Goal: Information Seeking & Learning: Learn about a topic

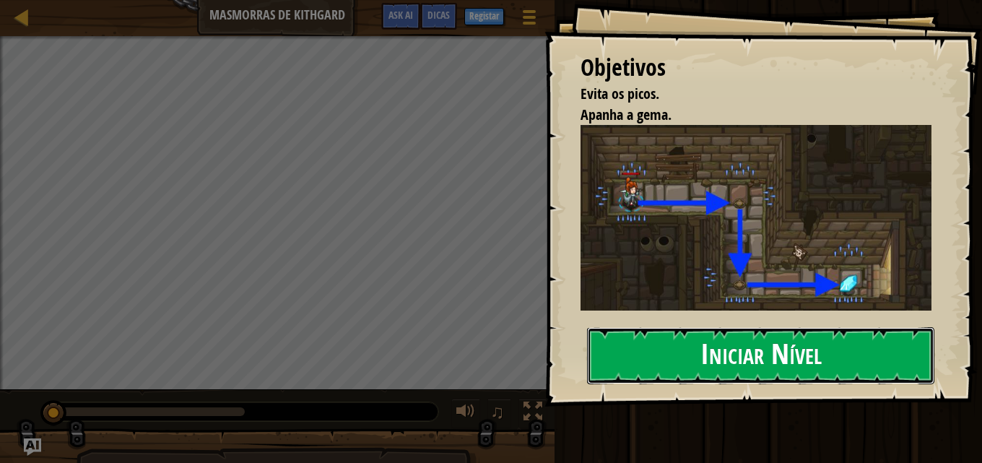
click at [658, 359] on button "Iniciar Nível" at bounding box center [760, 355] width 347 height 57
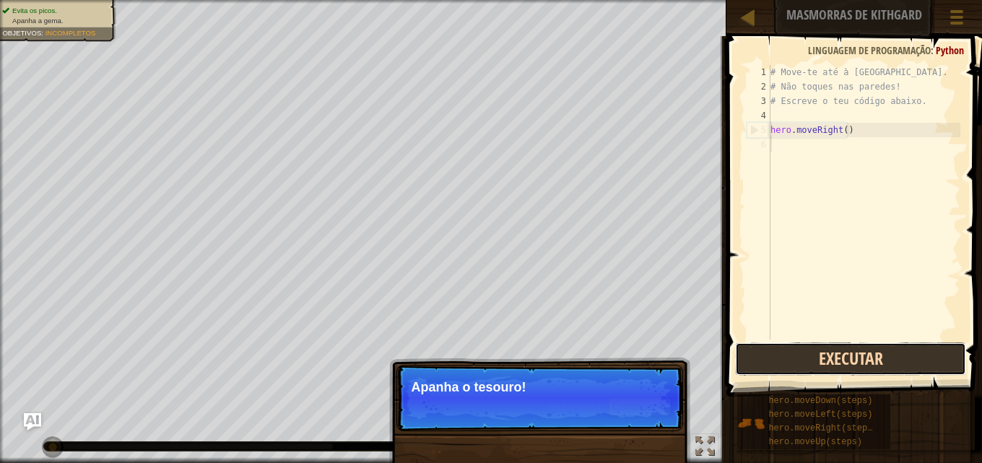
click at [746, 358] on button "Executar" at bounding box center [851, 358] width 232 height 33
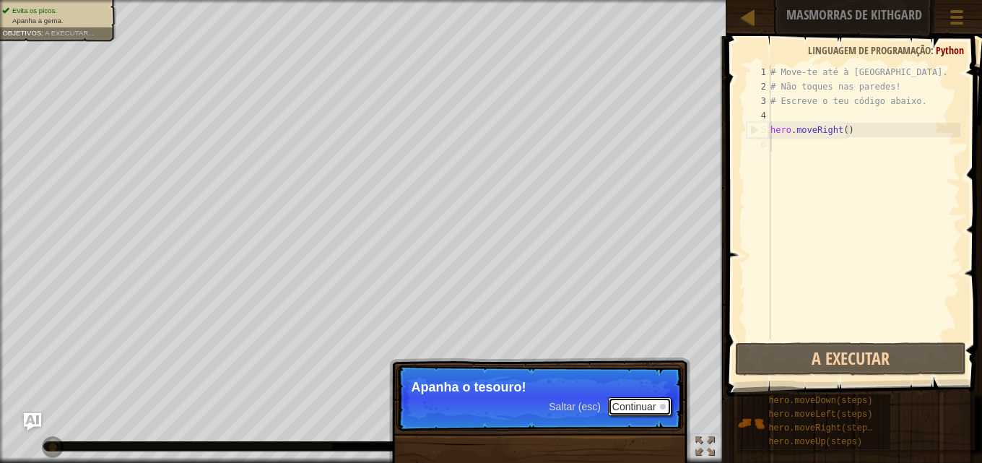
click at [657, 402] on button "Continuar" at bounding box center [640, 406] width 64 height 19
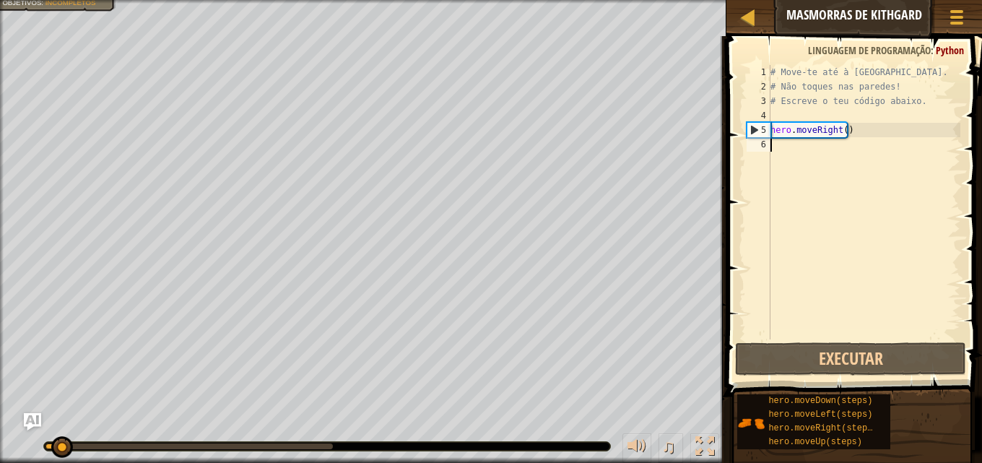
scroll to position [6, 0]
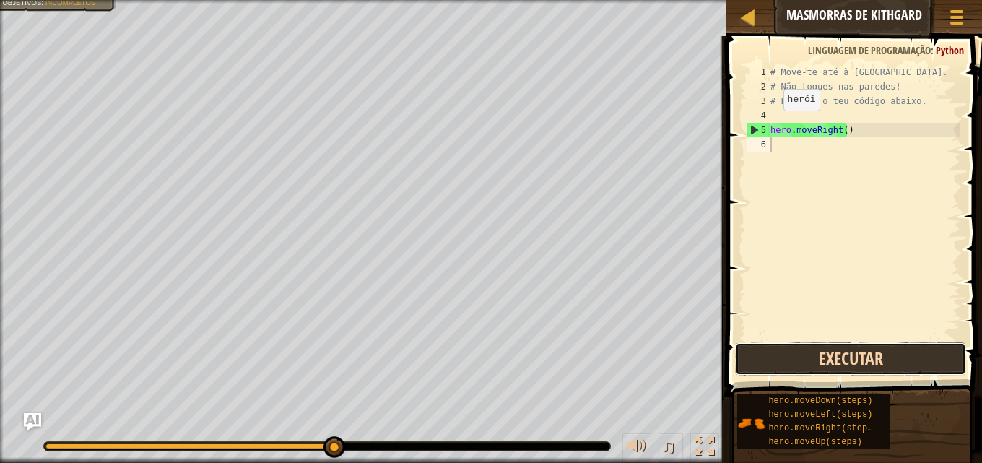
click at [746, 351] on button "Executar" at bounding box center [851, 358] width 232 height 33
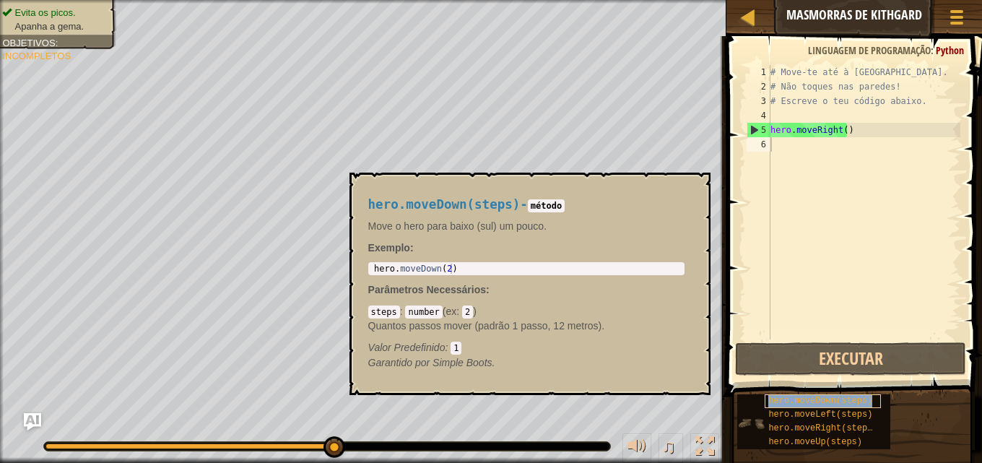
click at [746, 401] on span "hero.moveDown(steps)" at bounding box center [820, 401] width 104 height 10
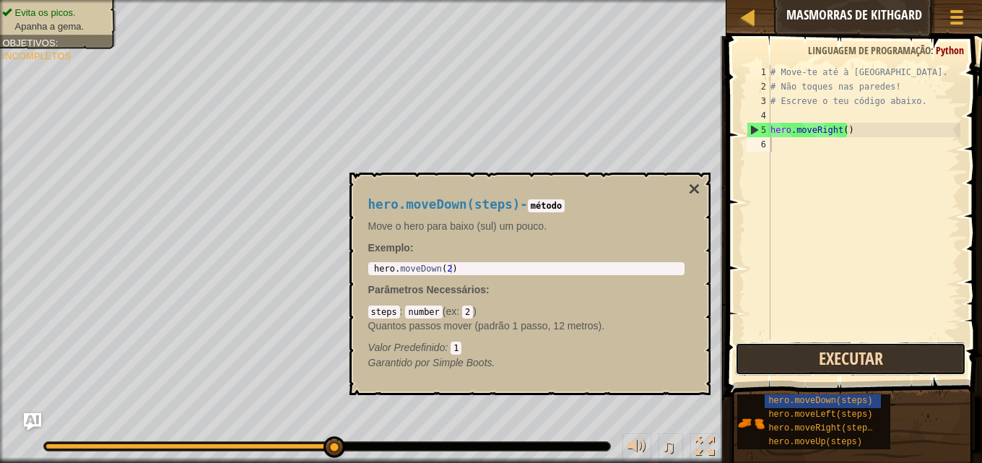
drag, startPoint x: 887, startPoint y: 342, endPoint x: 879, endPoint y: 354, distance: 14.6
click at [746, 354] on button "Executar" at bounding box center [851, 358] width 232 height 33
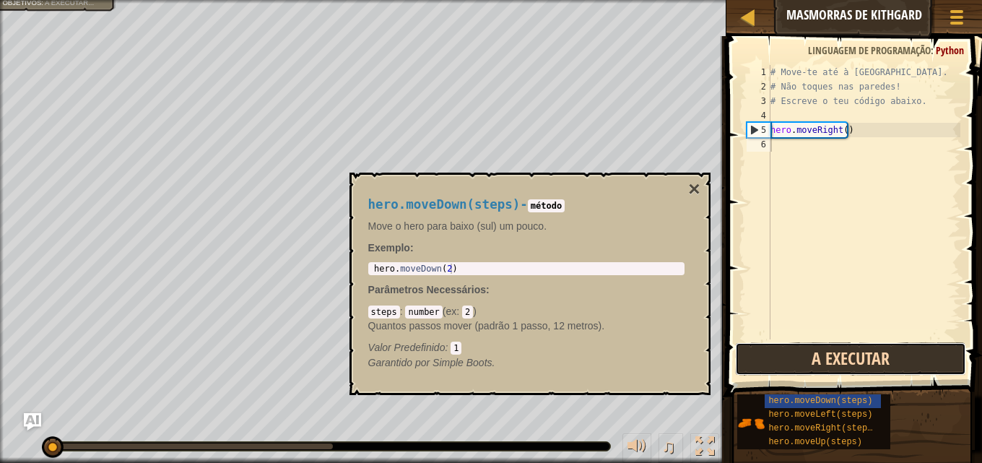
click at [746, 357] on button "A Executar" at bounding box center [851, 358] width 232 height 33
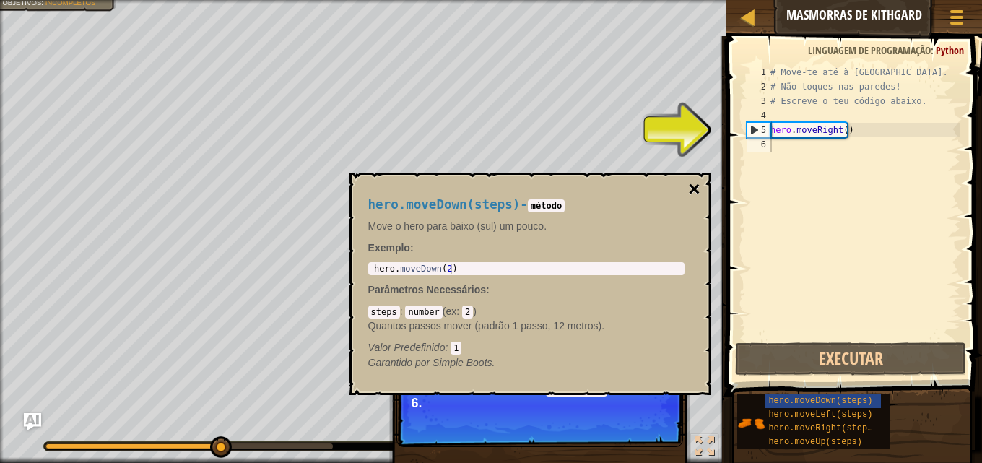
click at [689, 184] on button "×" at bounding box center [694, 189] width 12 height 20
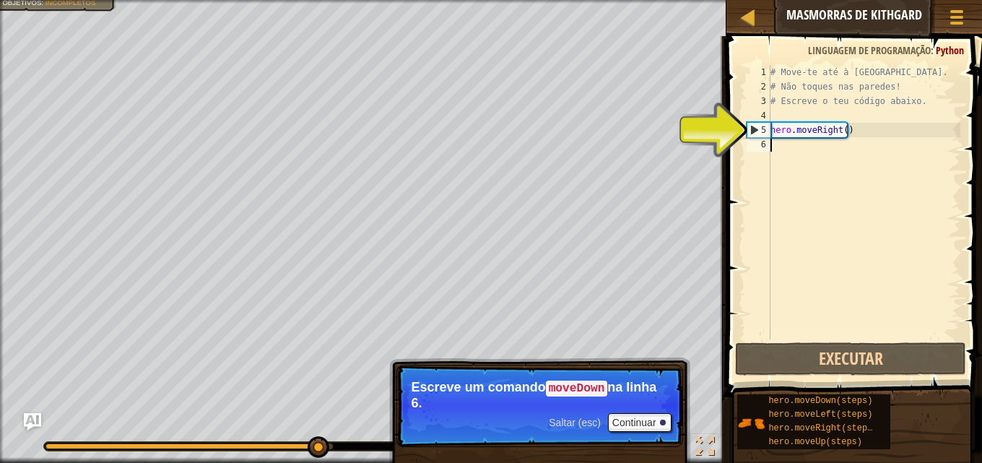
click at [746, 127] on div "5" at bounding box center [758, 130] width 23 height 14
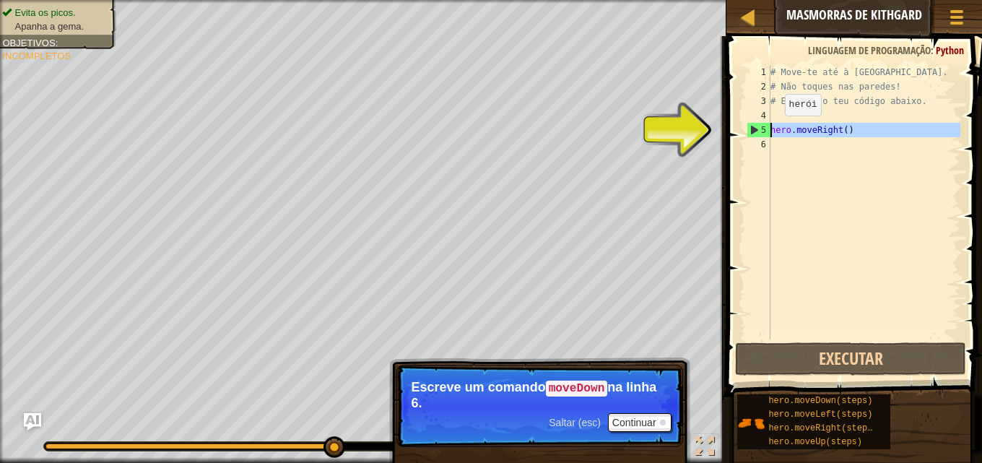
click at [746, 126] on div "5" at bounding box center [758, 130] width 23 height 14
click at [746, 128] on div "# Move-te até à [GEOGRAPHIC_DATA]. # Não toques nas paredes! # Escreve o teu có…" at bounding box center [863, 216] width 193 height 303
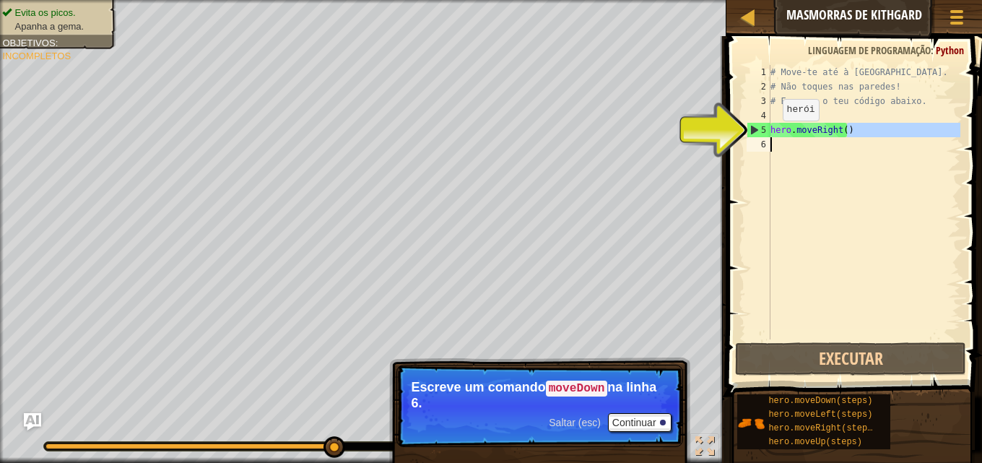
drag, startPoint x: 844, startPoint y: 136, endPoint x: 760, endPoint y: 137, distance: 84.4
click at [746, 137] on div "hero.moveRight() 1 2 3 4 5 6 # Move-te até à [GEOGRAPHIC_DATA]. # Não toques na…" at bounding box center [851, 202] width 217 height 274
type textarea "hero.moveRight()"
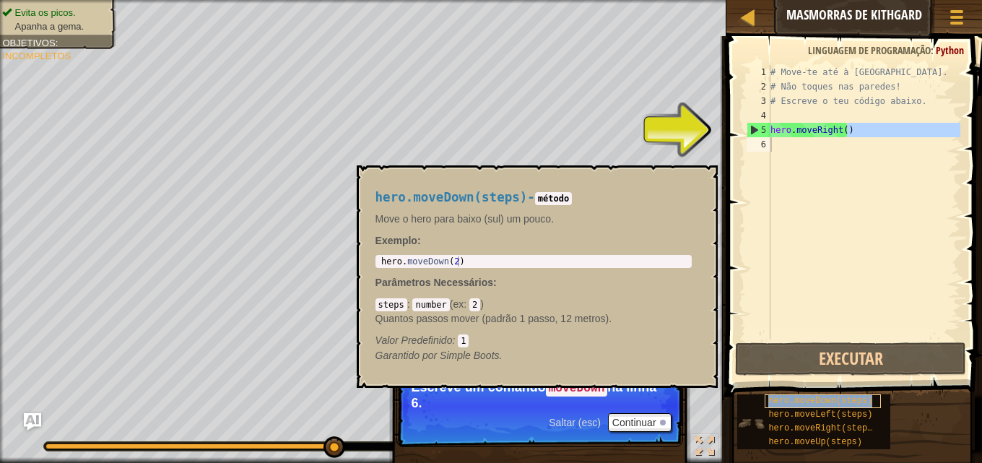
click at [746, 397] on span "hero.moveDown(steps)" at bounding box center [820, 401] width 104 height 10
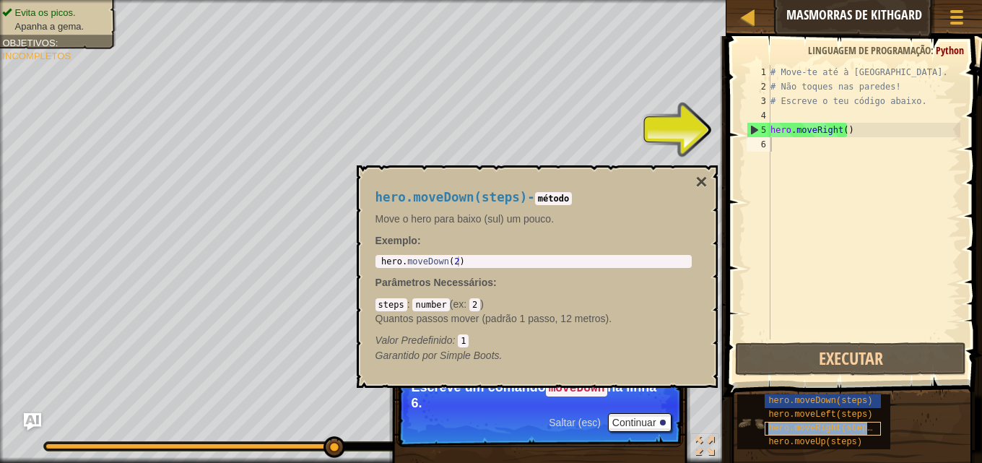
click at [746, 427] on span "hero.moveRight(steps)" at bounding box center [822, 428] width 109 height 10
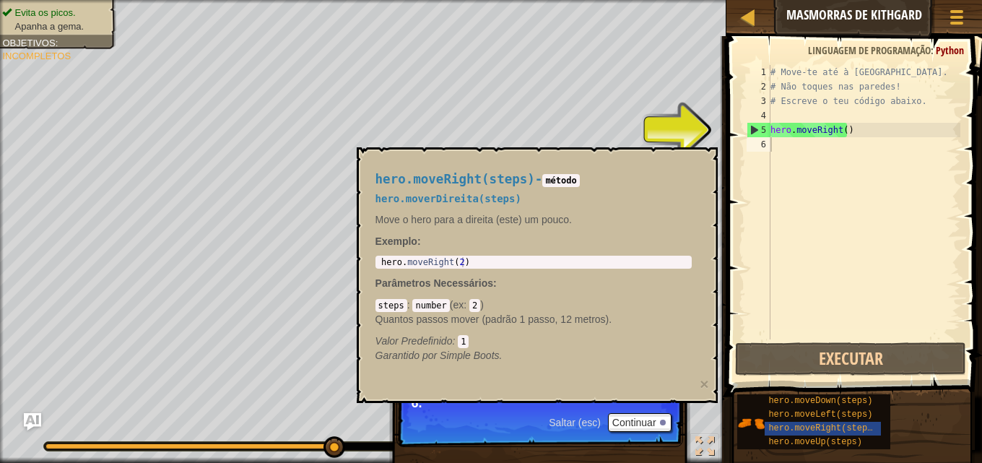
click at [641, 411] on p "Saltar (esc) Continuar Escreve um comando moveDown na linha 6." at bounding box center [539, 405] width 287 height 82
click at [638, 428] on button "Continuar" at bounding box center [640, 422] width 64 height 19
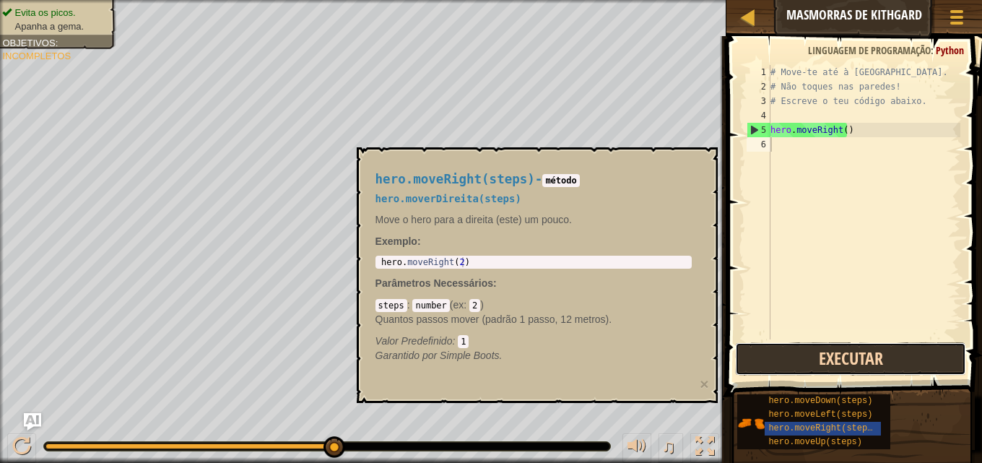
click at [746, 357] on button "Executar" at bounding box center [851, 358] width 232 height 33
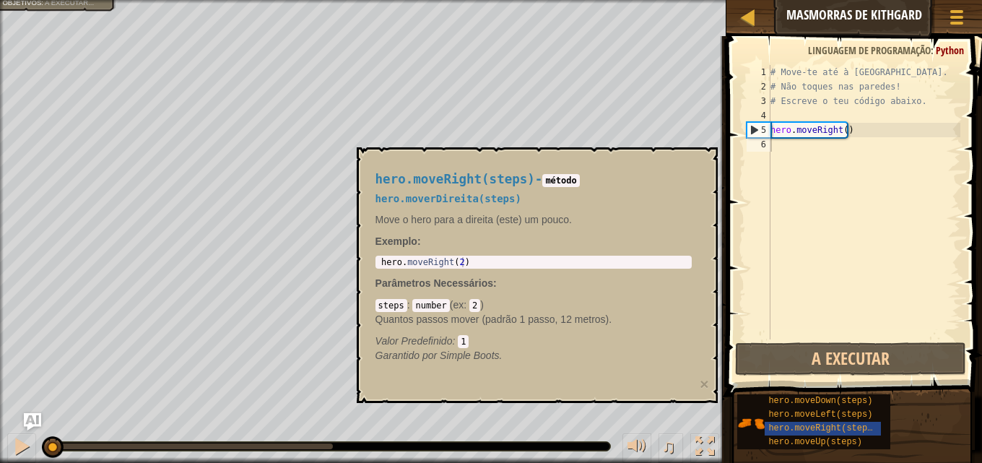
click at [454, 341] on span ":" at bounding box center [455, 341] width 6 height 12
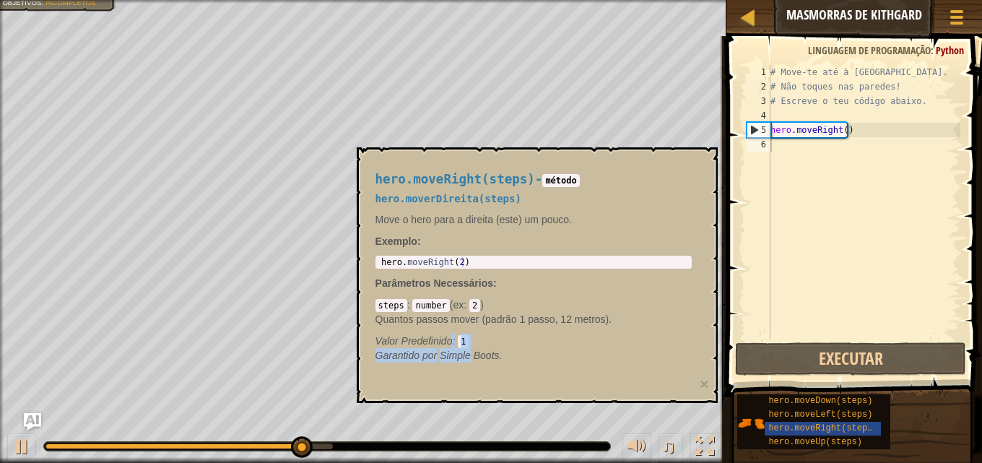
drag, startPoint x: 468, startPoint y: 356, endPoint x: 448, endPoint y: 320, distance: 40.7
click at [449, 324] on div "hero.moveRight(steps) - método hero.moverDireita(steps) Move o hero para a dire…" at bounding box center [533, 267] width 336 height 217
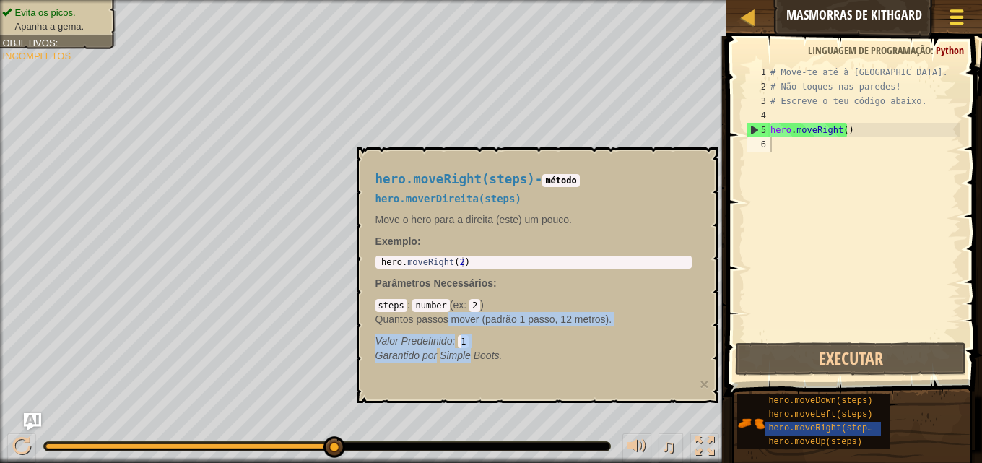
click at [746, 12] on div at bounding box center [955, 16] width 19 height 21
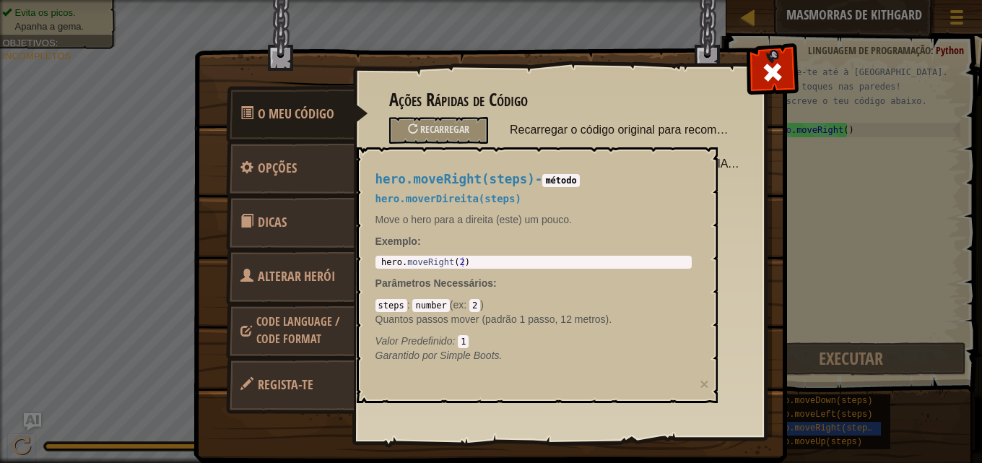
drag, startPoint x: 784, startPoint y: 82, endPoint x: 780, endPoint y: 72, distance: 10.7
click at [746, 77] on span at bounding box center [772, 72] width 23 height 23
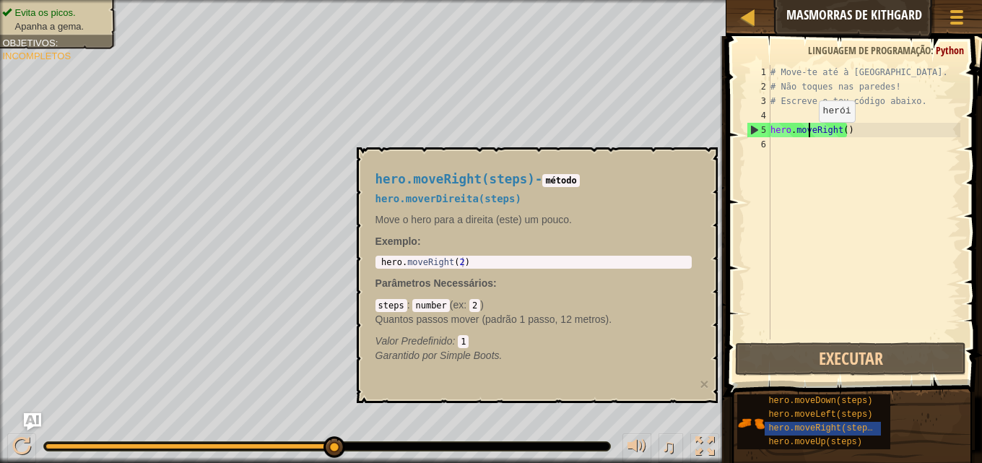
drag, startPoint x: 806, startPoint y: 136, endPoint x: 790, endPoint y: 123, distance: 21.0
click at [746, 136] on div "# Move-te até à [GEOGRAPHIC_DATA]. # Não toques nas paredes! # Escreve o teu có…" at bounding box center [863, 216] width 193 height 303
type textarea "hero.moveRight()"
click at [720, 118] on div at bounding box center [721, 249] width 2 height 427
click at [66, 9] on div "Evita os picos. Apanha a gema. Objetivos : Incompletos" at bounding box center [49, 16] width 133 height 51
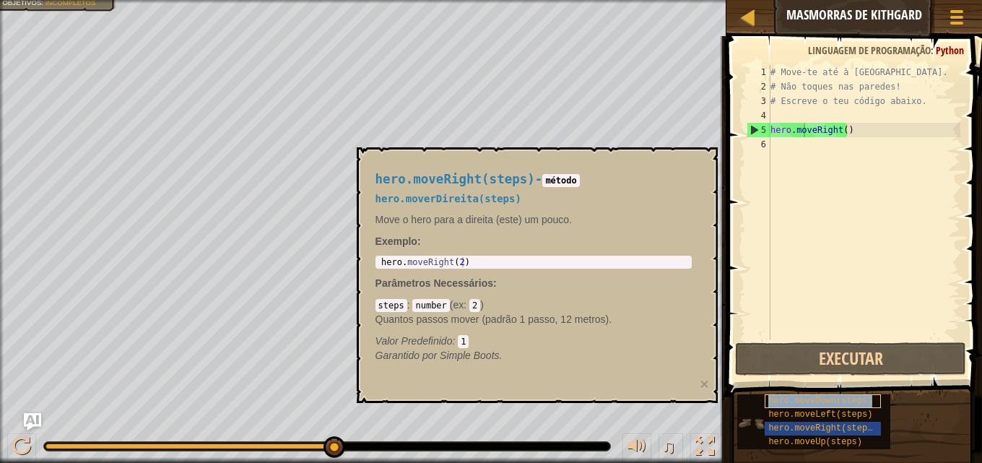
click at [746, 394] on div "hero.moveDown(steps)" at bounding box center [821, 401] width 115 height 14
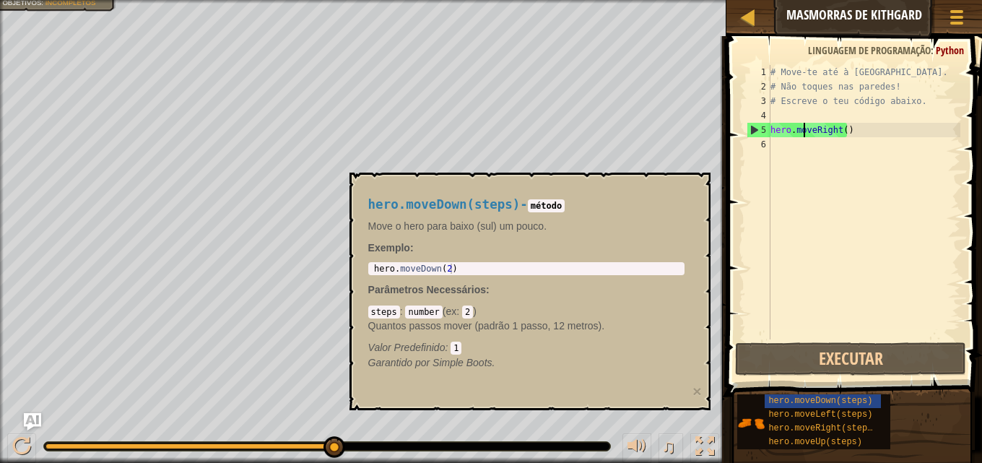
drag, startPoint x: 840, startPoint y: 393, endPoint x: 786, endPoint y: 144, distance: 254.8
click at [746, 144] on div "Dicas hero.moveRight() 1 2 3 4 5 6 # Move-te até à [GEOGRAPHIC_DATA]. # Não toq…" at bounding box center [852, 245] width 260 height 419
drag, startPoint x: 774, startPoint y: 149, endPoint x: 764, endPoint y: 143, distance: 12.3
click at [746, 149] on div "# Move-te até à [GEOGRAPHIC_DATA]. # Não toques nas paredes! # Escreve o teu có…" at bounding box center [863, 216] width 193 height 303
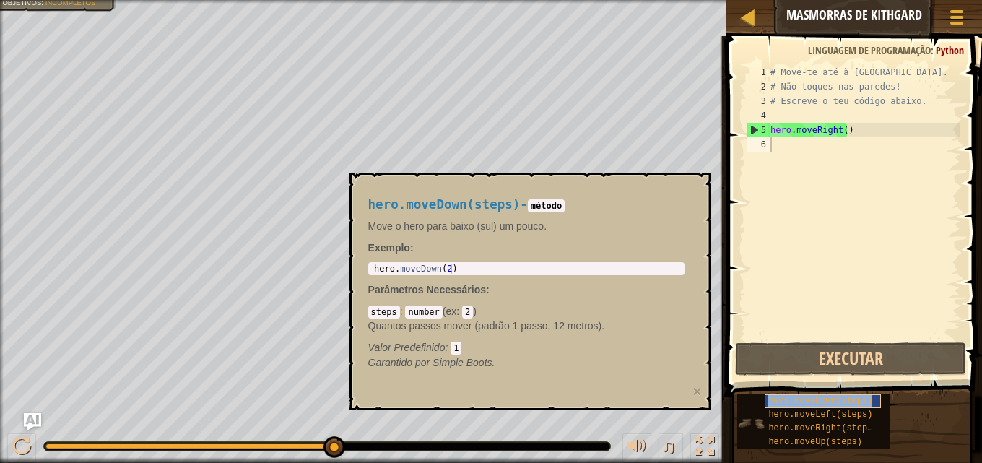
click at [746, 400] on span "hero.moveDown(steps)" at bounding box center [820, 401] width 104 height 10
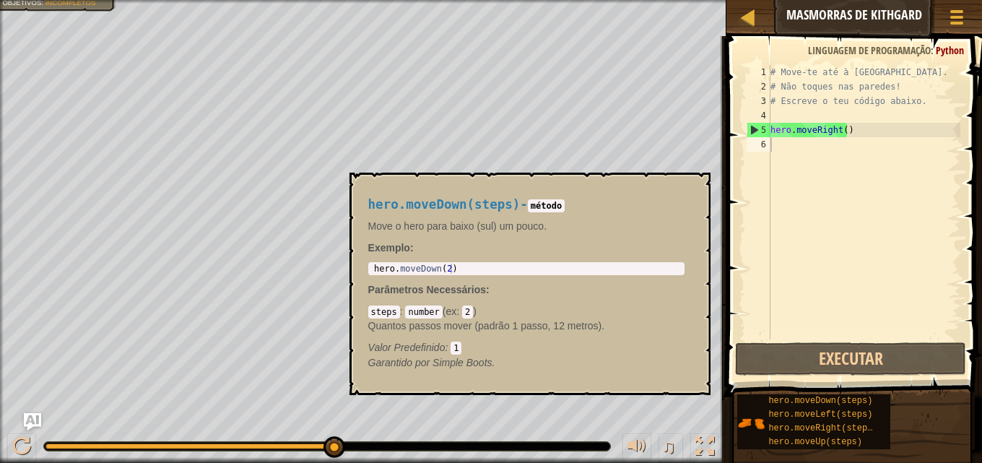
click at [746, 394] on div "hero.moveDown(steps) hero.moveLeft(steps) hero.moveRight(steps) hero.moveUp(ste…" at bounding box center [853, 421] width 235 height 56
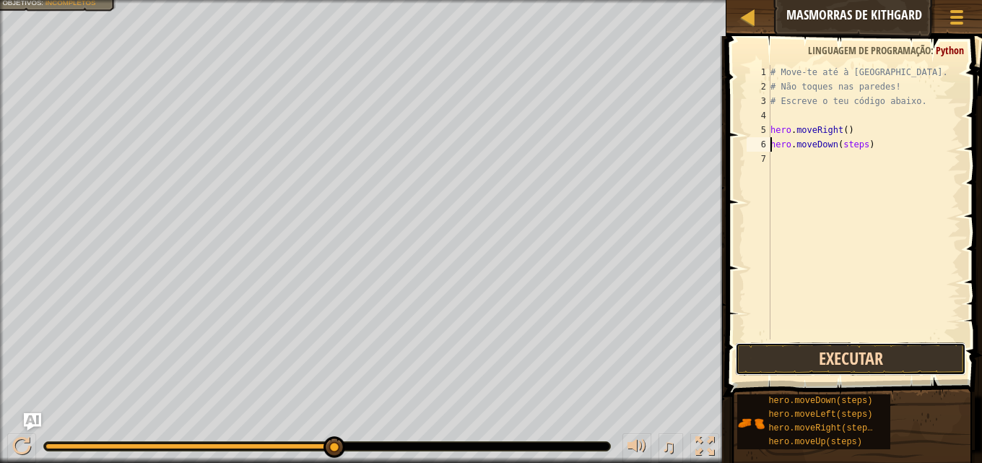
click at [746, 355] on button "Executar" at bounding box center [851, 358] width 232 height 33
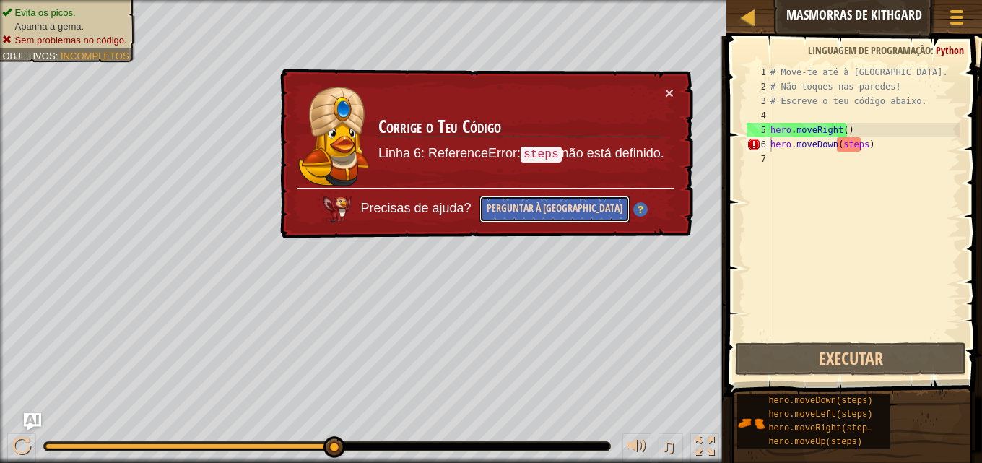
drag, startPoint x: 567, startPoint y: 217, endPoint x: 569, endPoint y: 209, distance: 8.2
click at [569, 216] on button "Perguntar à [GEOGRAPHIC_DATA]" at bounding box center [554, 209] width 150 height 27
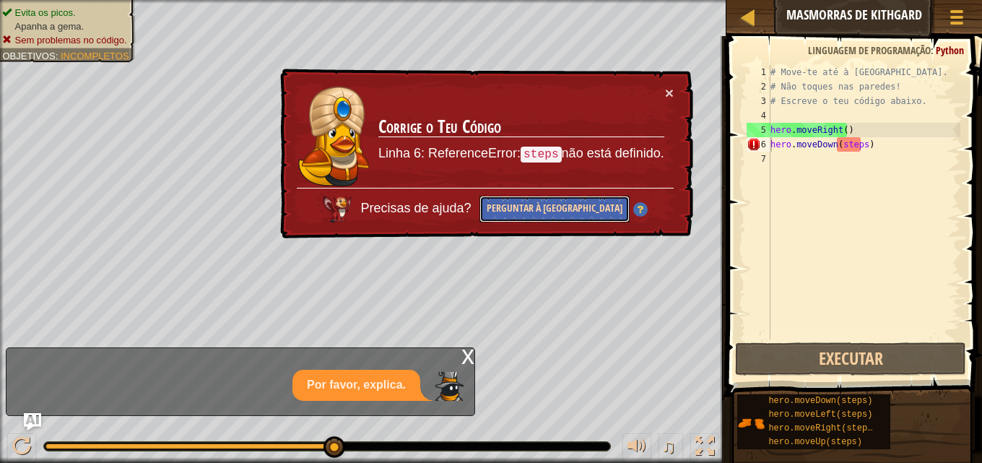
click at [586, 209] on button "Perguntar à [GEOGRAPHIC_DATA]" at bounding box center [554, 209] width 150 height 27
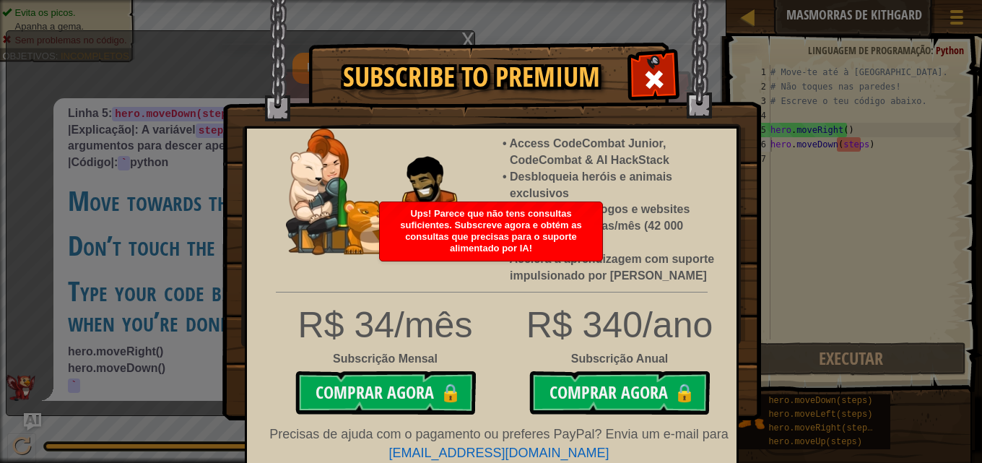
click at [653, 78] on span at bounding box center [653, 79] width 23 height 23
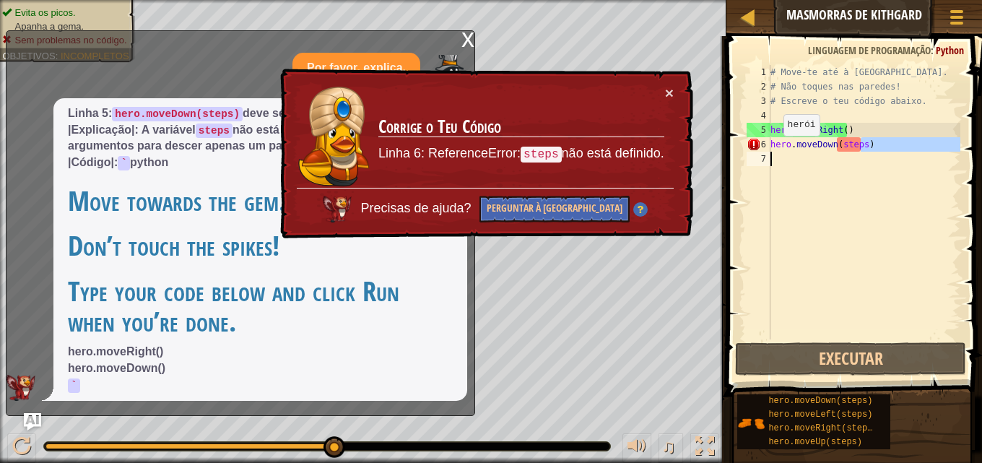
drag, startPoint x: 860, startPoint y: 140, endPoint x: 730, endPoint y: 300, distance: 205.8
click at [731, 209] on div "hero.moveDown(steps) 1 2 3 4 5 6 7 # Move-te até à [GEOGRAPHIC_DATA]. # Não toq…" at bounding box center [852, 244] width 260 height 403
type textarea "hero.moveDown(steps)"
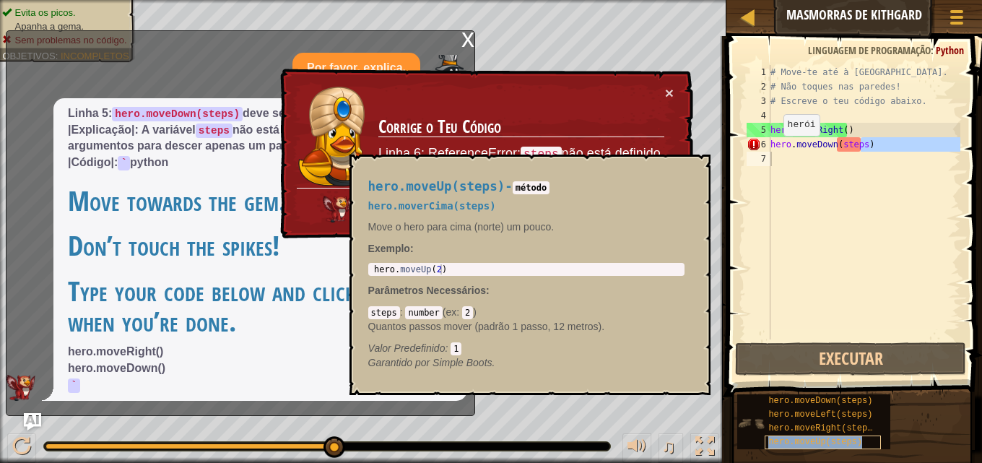
click at [746, 438] on span "hero.moveUp(steps)" at bounding box center [815, 442] width 94 height 10
type textarea "hero.mohero.moveUp(steps)veDown(steps)"
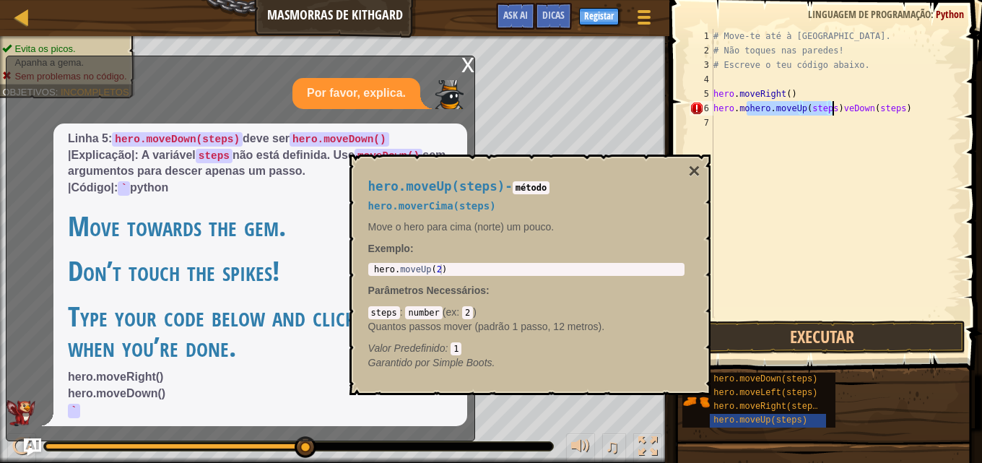
drag, startPoint x: 689, startPoint y: 169, endPoint x: 776, endPoint y: 188, distance: 89.3
click at [697, 170] on button "×" at bounding box center [694, 171] width 12 height 20
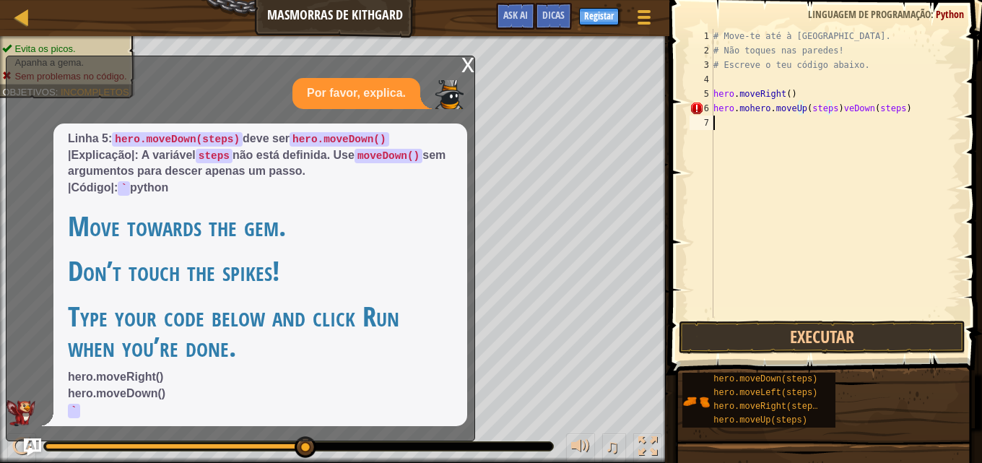
drag, startPoint x: 932, startPoint y: 117, endPoint x: 885, endPoint y: 107, distance: 48.0
click at [746, 117] on div "# Move-te até à [GEOGRAPHIC_DATA]. # Não toques nas paredes! # Escreve o teu có…" at bounding box center [835, 188] width 250 height 318
drag, startPoint x: 906, startPoint y: 111, endPoint x: 891, endPoint y: 111, distance: 14.4
click at [746, 111] on div "# Move-te até à [GEOGRAPHIC_DATA]. # Não toques nas paredes! # Escreve o teu có…" at bounding box center [835, 188] width 250 height 318
type textarea "h"
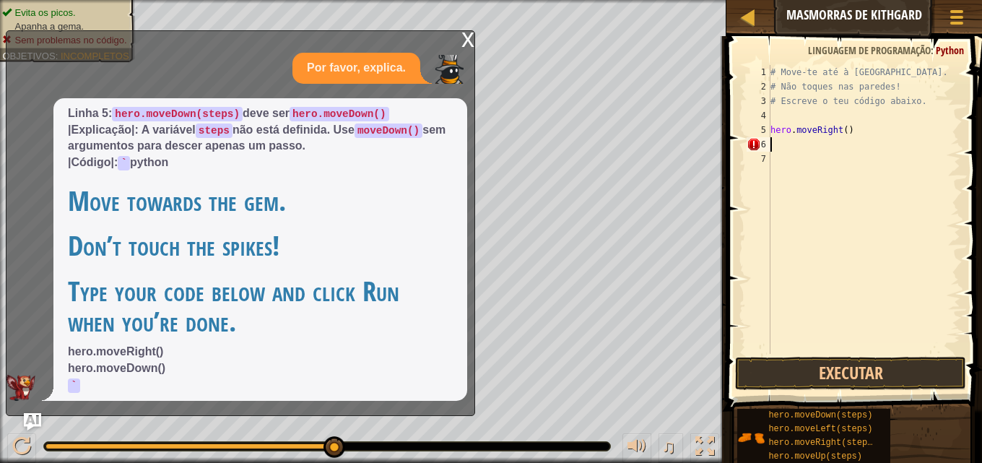
type textarea "h"
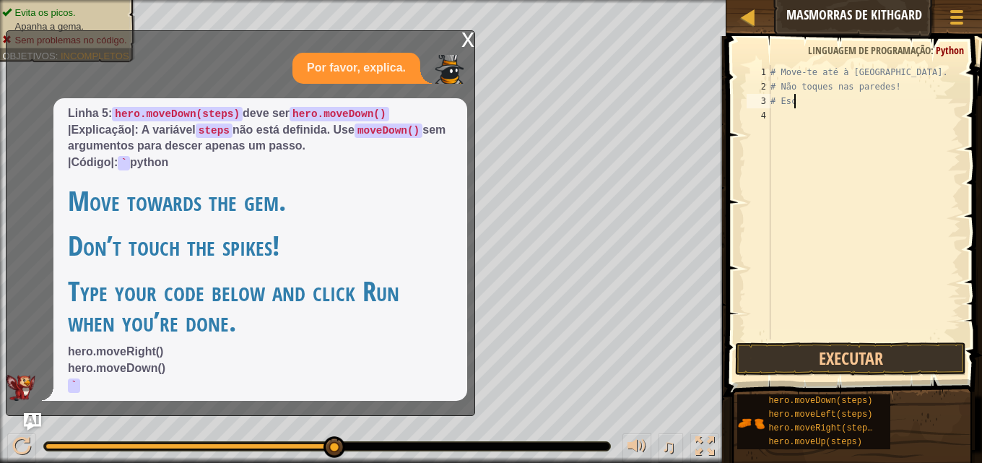
type textarea "#"
click at [457, 31] on div "x Por favor, explica. Linha 5: hero.moveDown(steps) deve ser hero.moveDown() |E…" at bounding box center [240, 222] width 469 height 385
click at [466, 38] on div "x" at bounding box center [467, 38] width 13 height 14
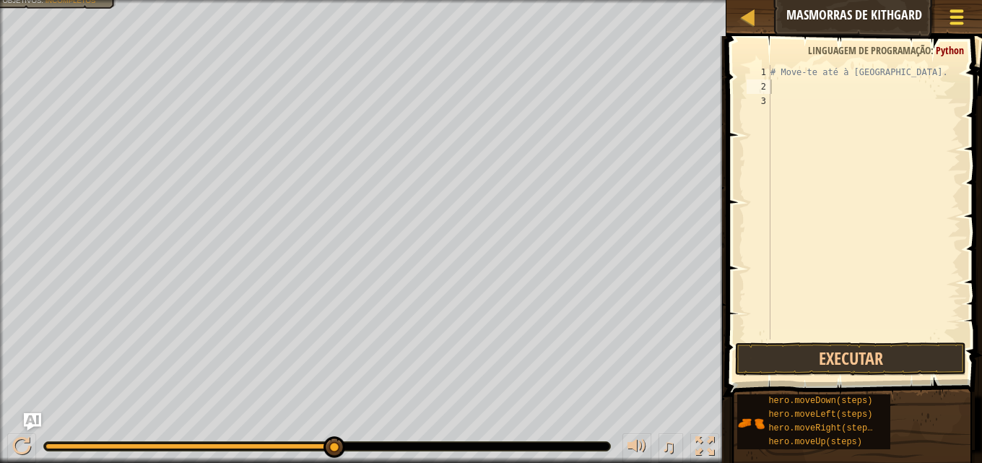
click at [746, 11] on span at bounding box center [957, 10] width 14 height 3
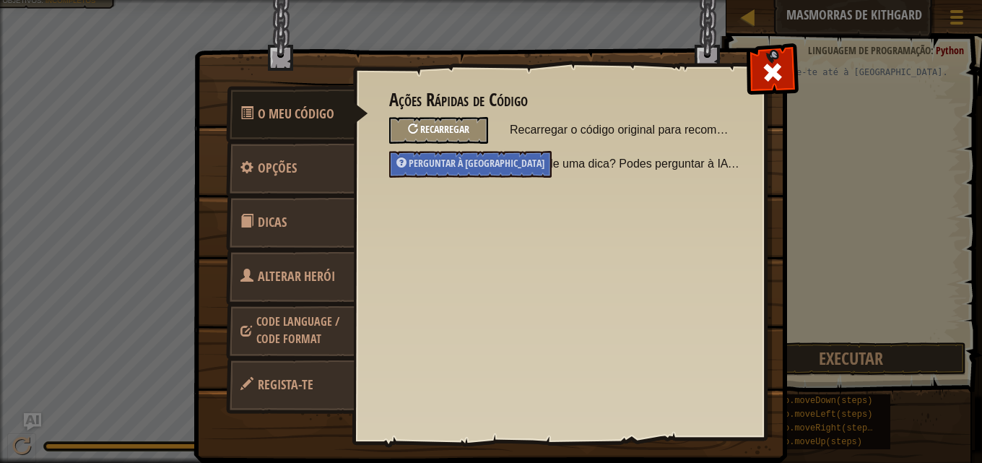
click at [453, 118] on div "Recarregar" at bounding box center [438, 130] width 99 height 27
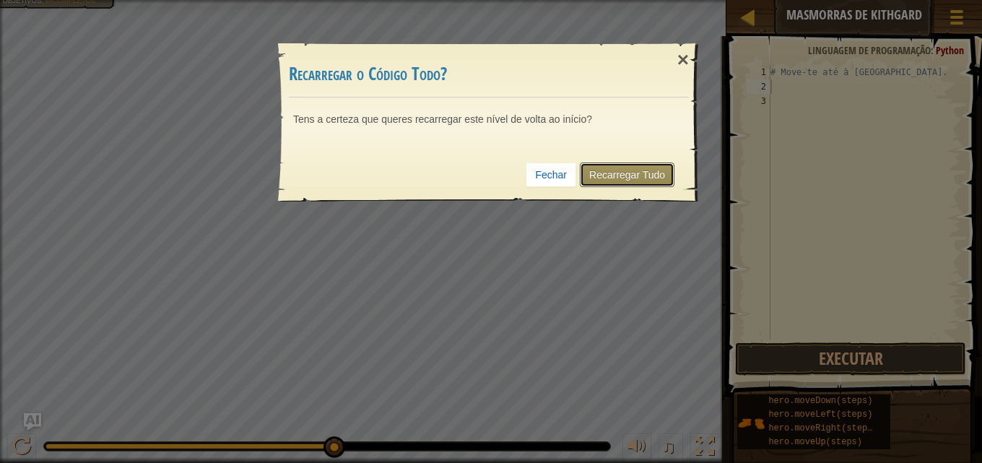
drag, startPoint x: 614, startPoint y: 178, endPoint x: 619, endPoint y: 166, distance: 13.0
click at [616, 177] on link "Recarregar Tudo" at bounding box center [627, 174] width 95 height 25
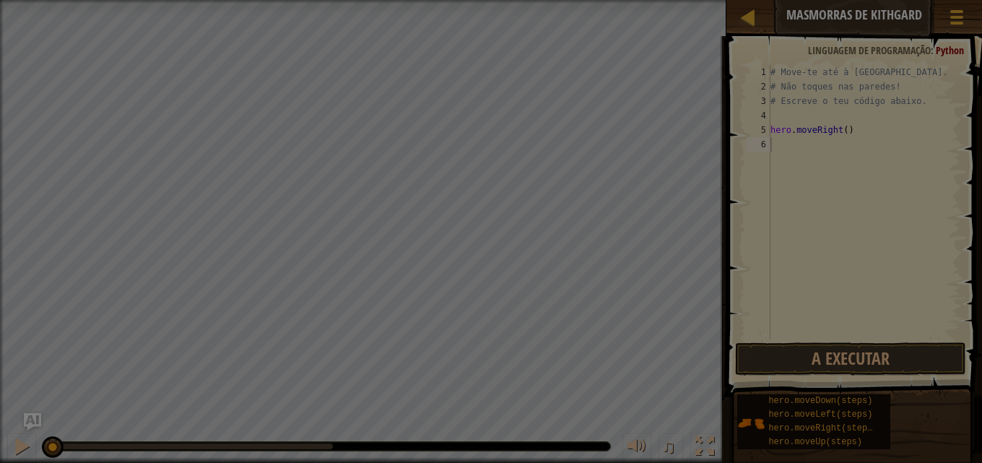
click at [619, 1] on body "Mapa Masmorras de Kithgard Menu do Jogo Concluir Registar Dicas Ask AI 1 הההההה…" at bounding box center [491, 0] width 982 height 1
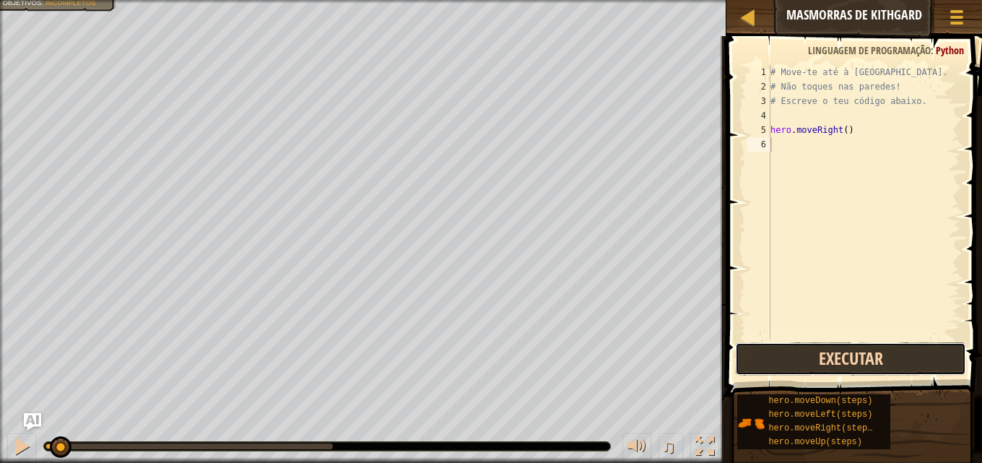
click at [746, 365] on button "Executar" at bounding box center [851, 358] width 232 height 33
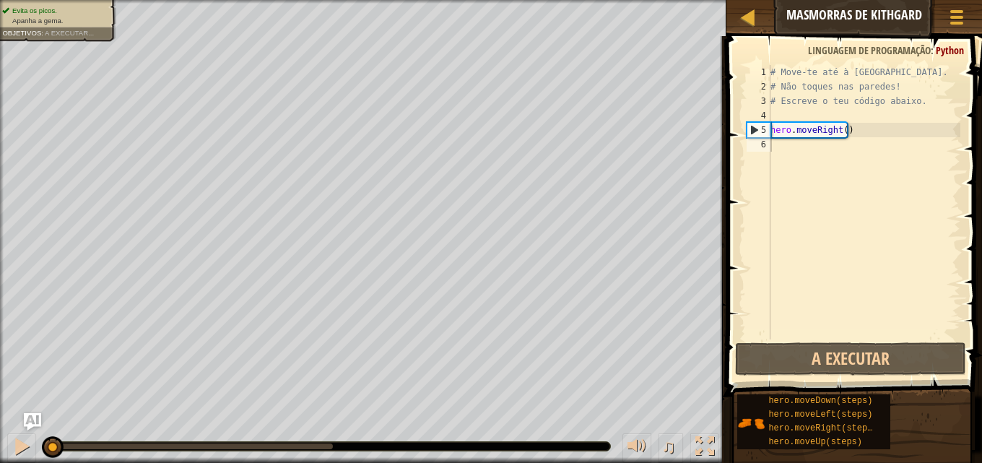
click at [70, 4] on div "Evita os picos. Apanha a gema. Objetivos : A Executar..." at bounding box center [49, 16] width 133 height 51
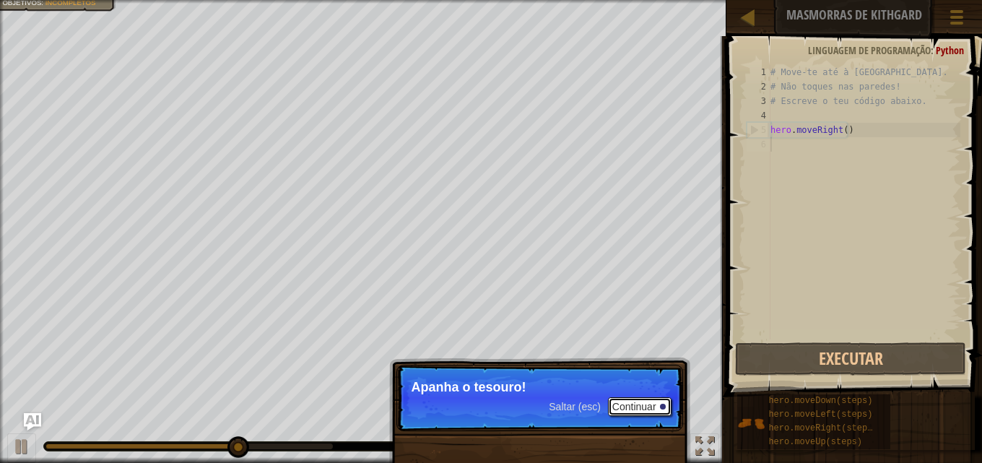
click at [635, 406] on button "Continuar" at bounding box center [640, 406] width 64 height 19
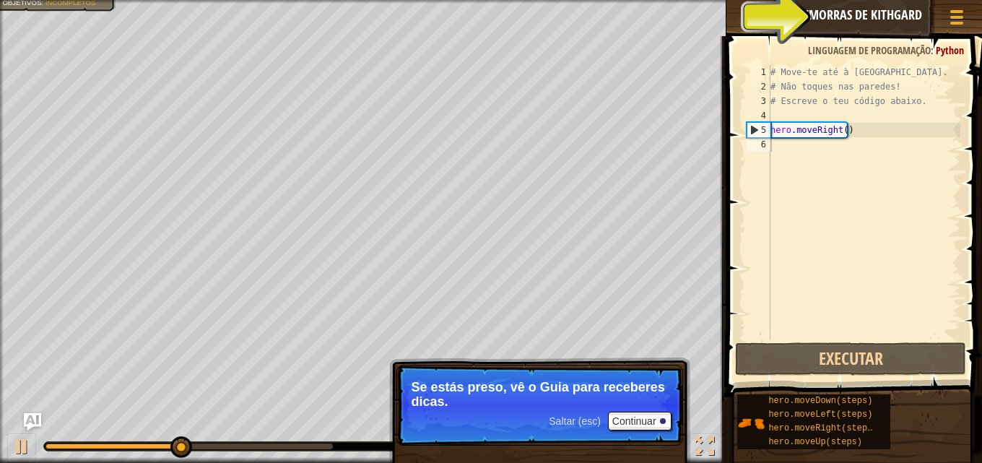
click at [746, 21] on span "Ask AI" at bounding box center [828, 15] width 25 height 14
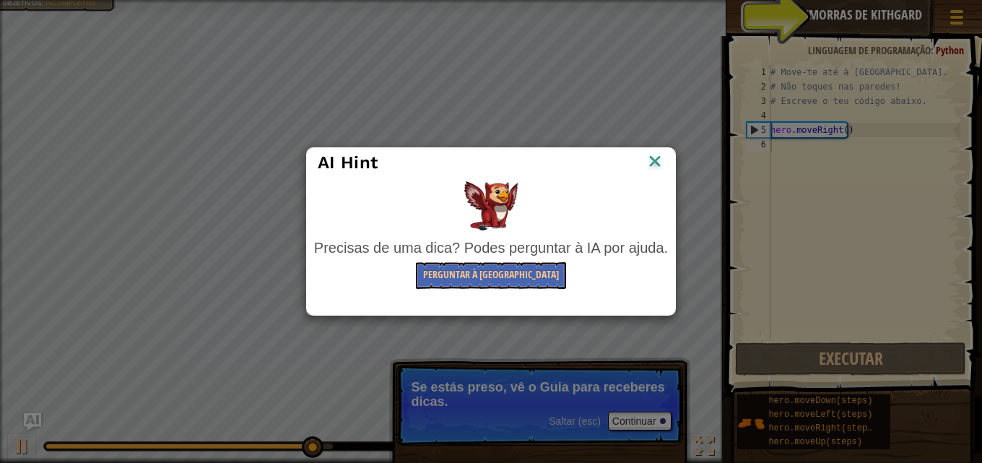
click at [660, 154] on img at bounding box center [654, 163] width 19 height 22
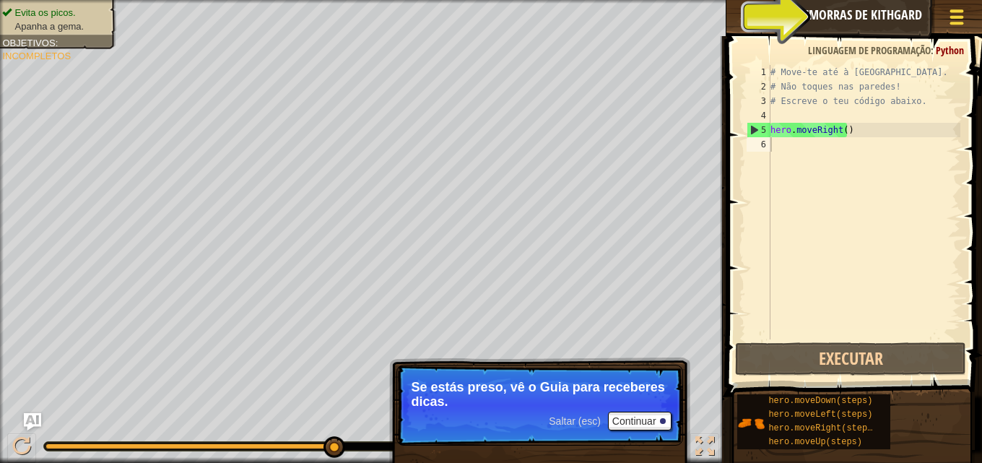
click at [746, 15] on button "Menu do Jogo" at bounding box center [957, 19] width 38 height 35
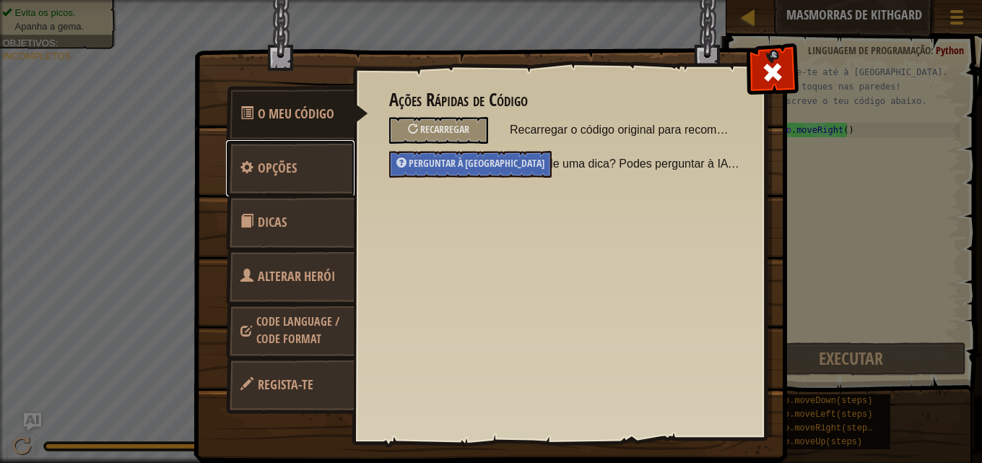
drag, startPoint x: 279, startPoint y: 147, endPoint x: 277, endPoint y: 157, distance: 9.6
click at [279, 149] on link "Opções" at bounding box center [290, 168] width 128 height 56
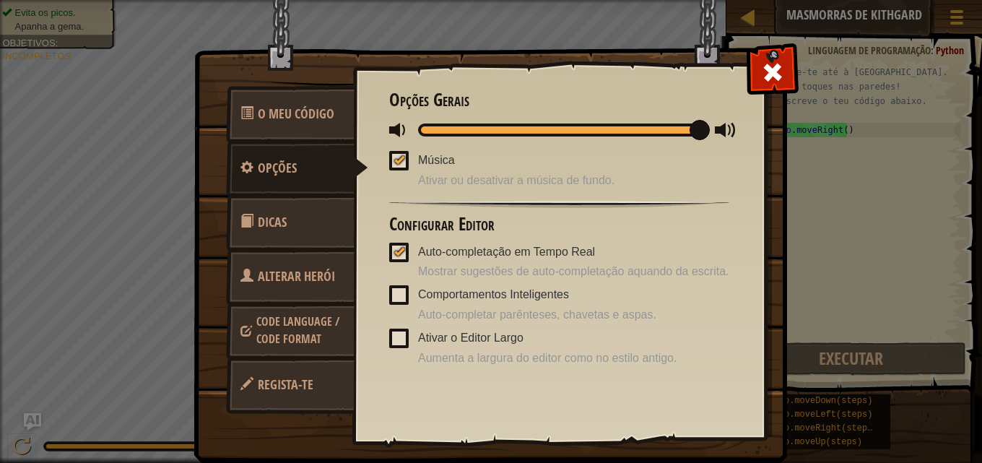
click at [310, 251] on link "Alterar Herói" at bounding box center [290, 276] width 128 height 56
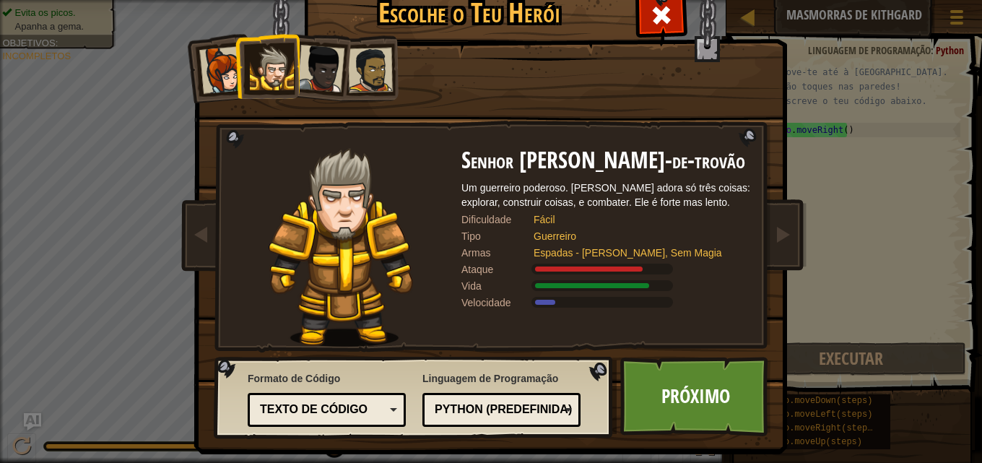
click at [310, 57] on div at bounding box center [321, 69] width 48 height 48
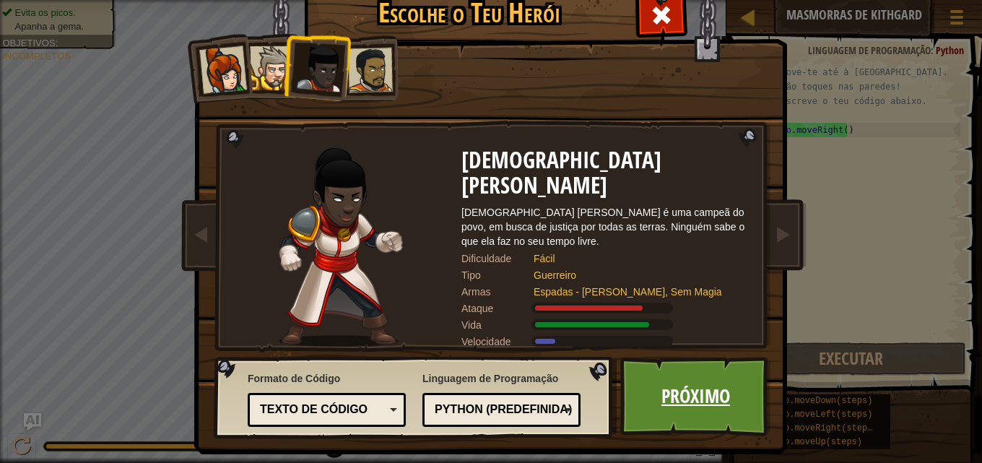
click at [666, 403] on link "Próximo" at bounding box center [695, 396] width 151 height 79
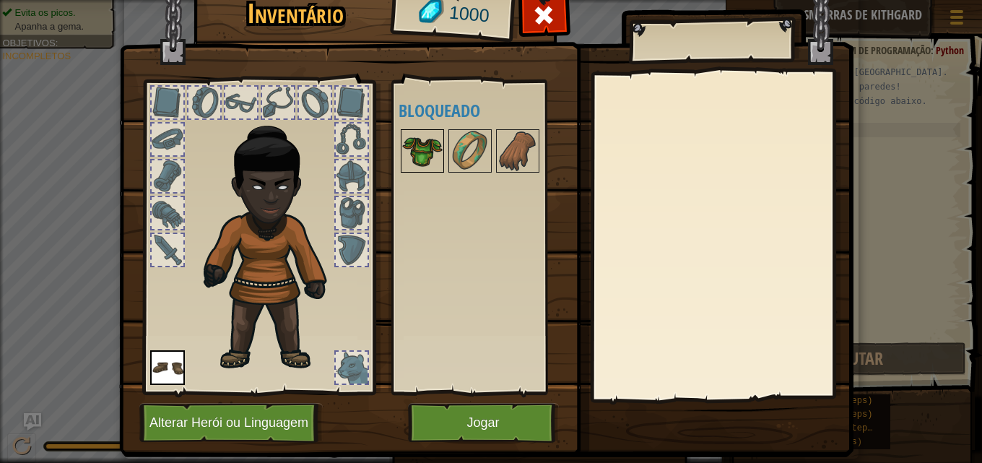
click at [419, 157] on img at bounding box center [422, 151] width 40 height 40
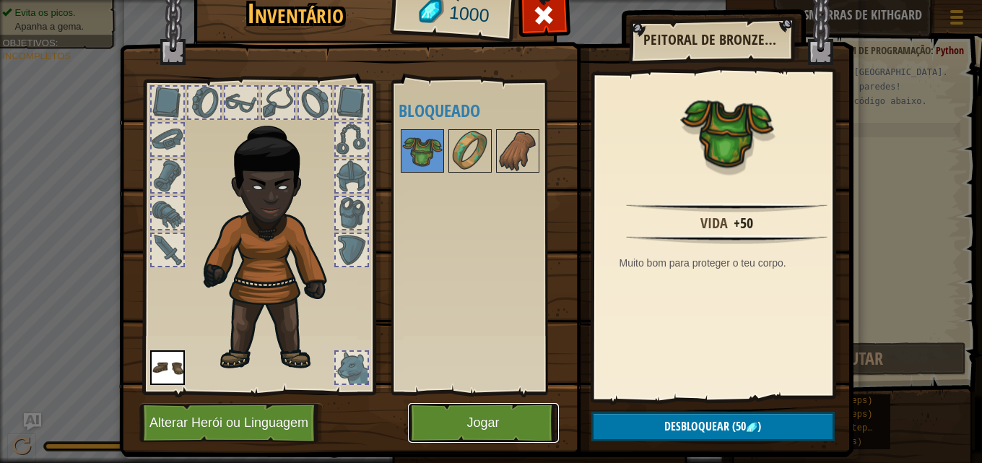
click at [486, 423] on button "Jogar" at bounding box center [483, 423] width 151 height 40
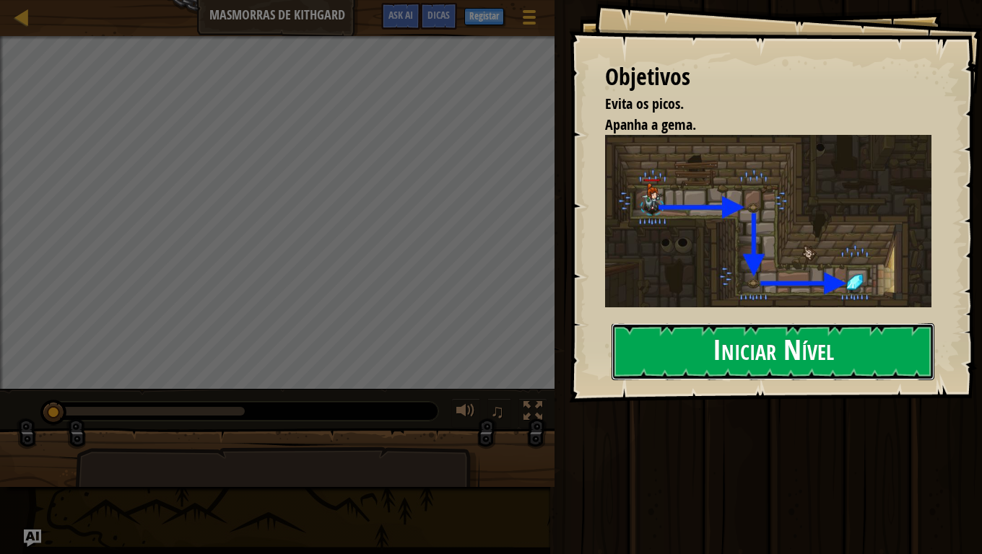
click at [746, 346] on button "Iniciar Nível" at bounding box center [772, 351] width 323 height 57
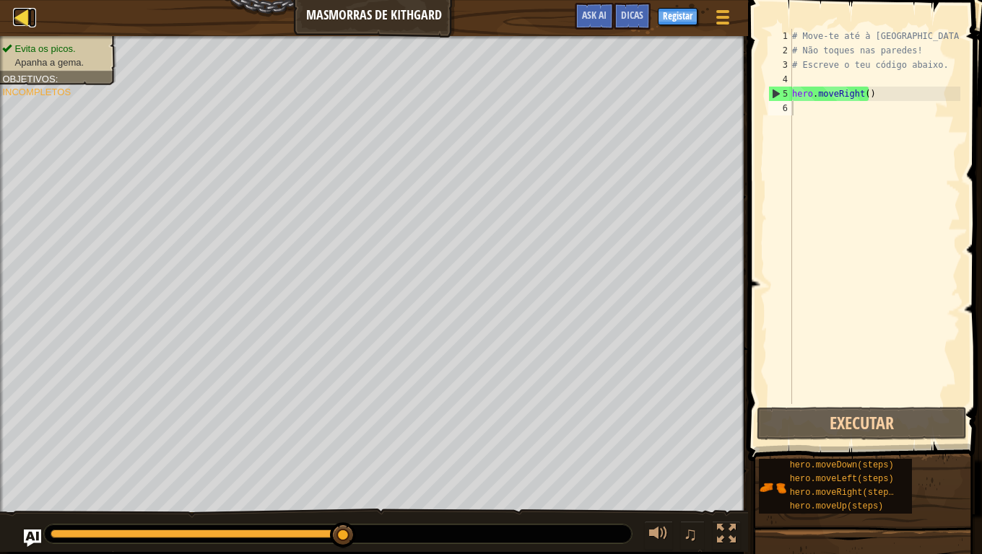
click at [28, 8] on div at bounding box center [22, 17] width 18 height 18
select select "pt-PT"
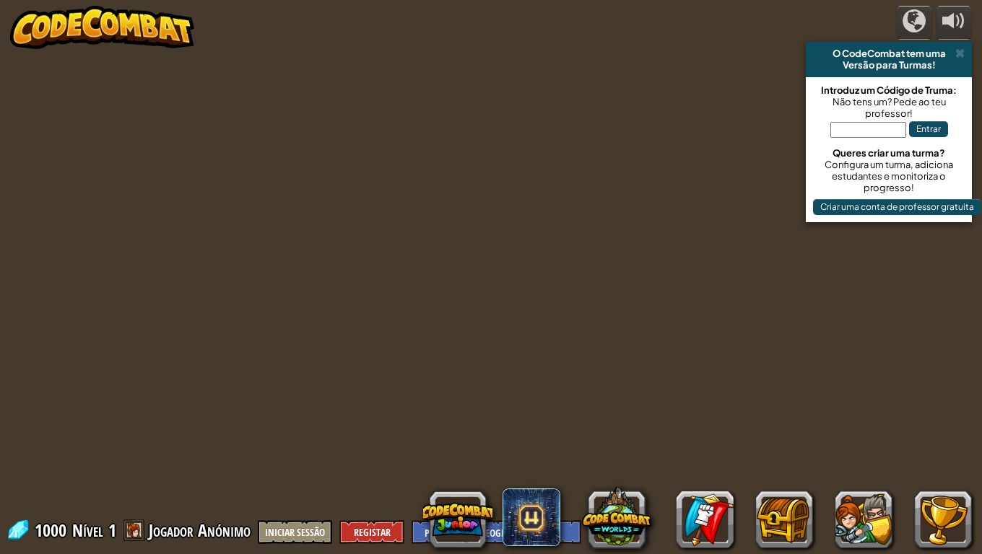
select select "pt-PT"
